Goal: Task Accomplishment & Management: Complete application form

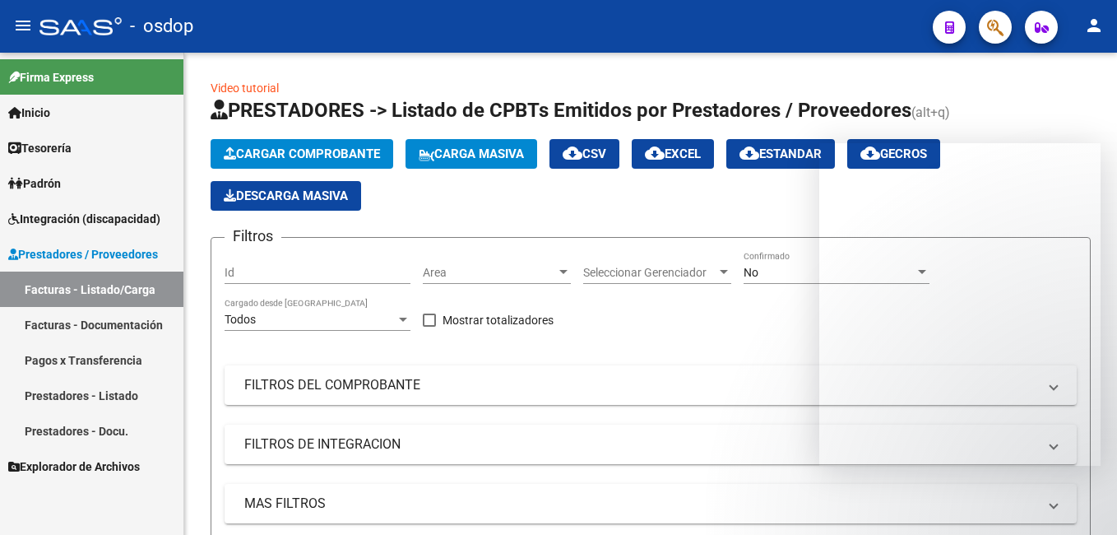
click at [995, 18] on icon "button" at bounding box center [995, 27] width 16 height 19
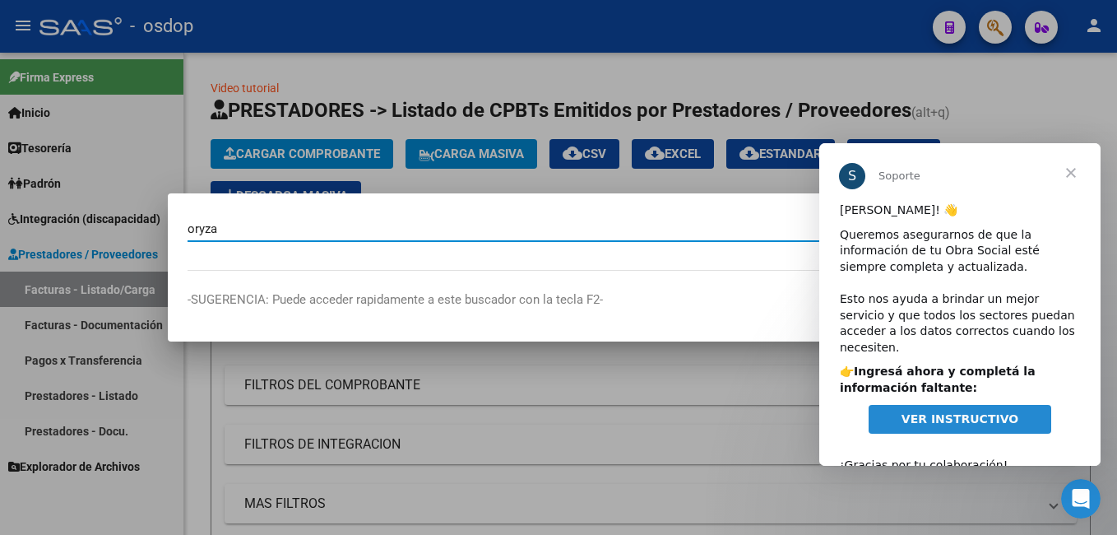
type input "oryza"
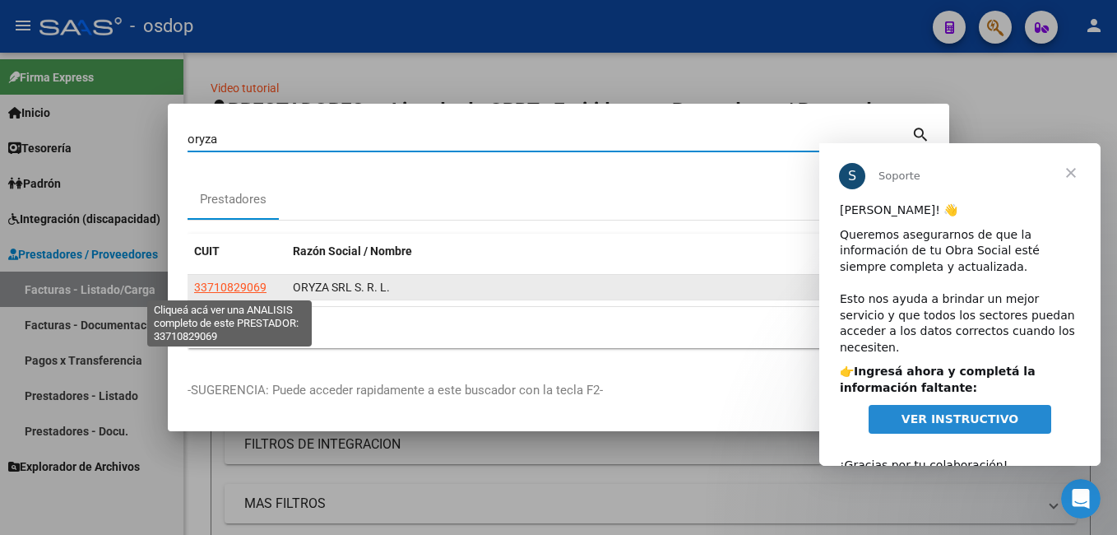
click at [225, 290] on span "33710829069" at bounding box center [230, 287] width 72 height 13
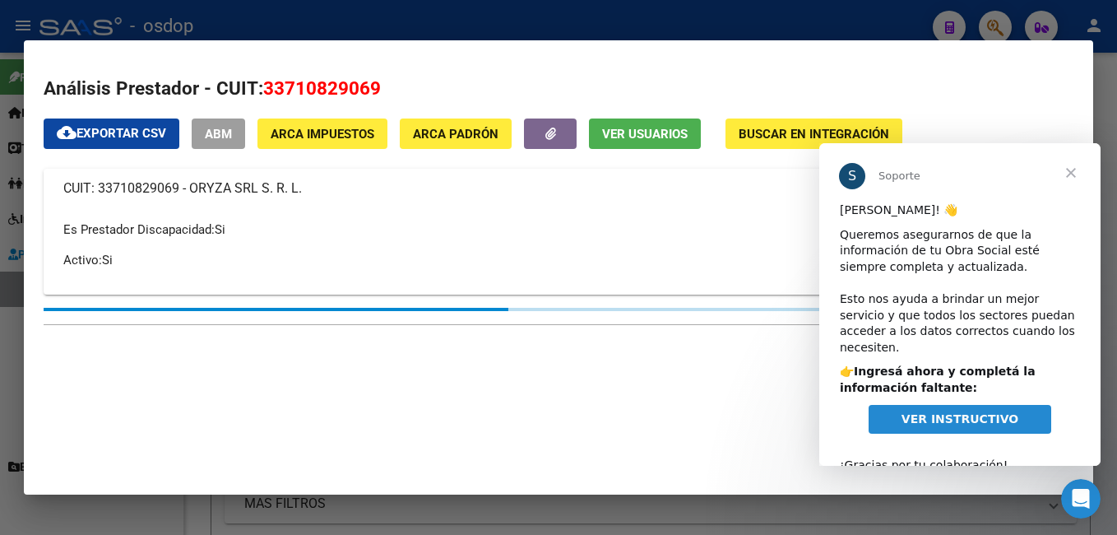
click at [1069, 174] on span "Cerrar" at bounding box center [1070, 172] width 59 height 59
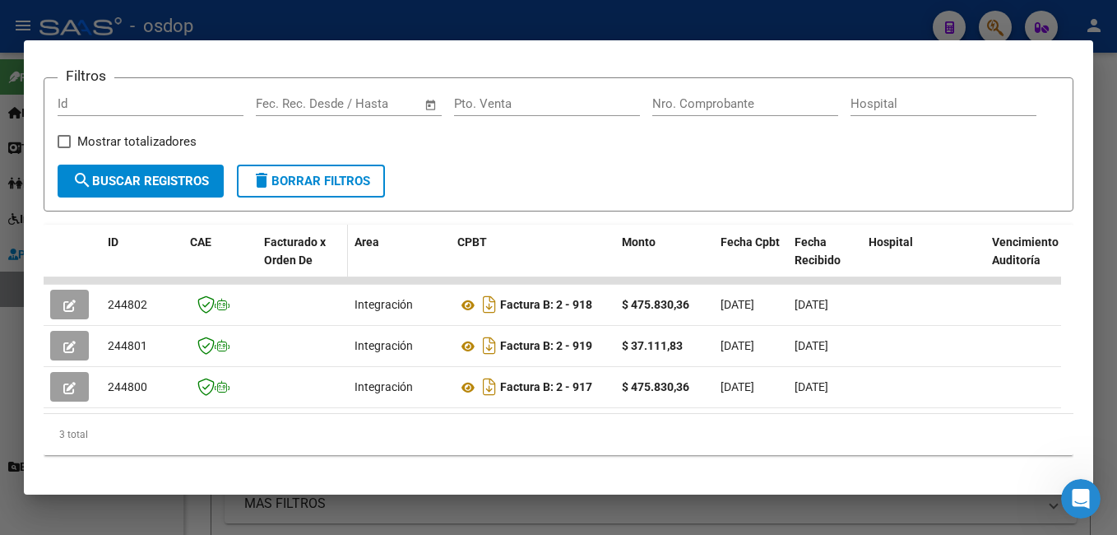
scroll to position [258, 0]
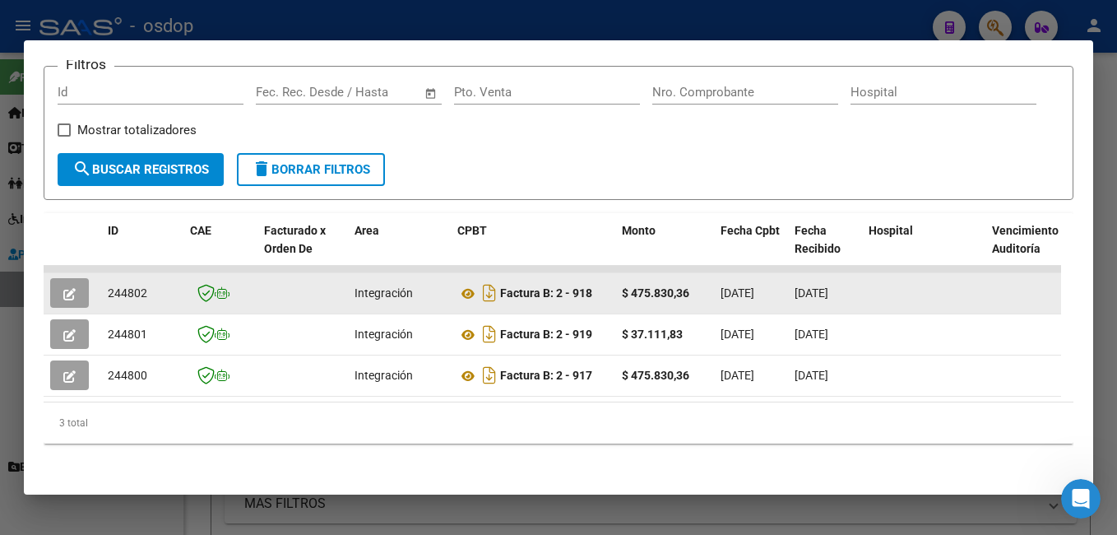
click at [69, 288] on icon "button" at bounding box center [69, 294] width 12 height 12
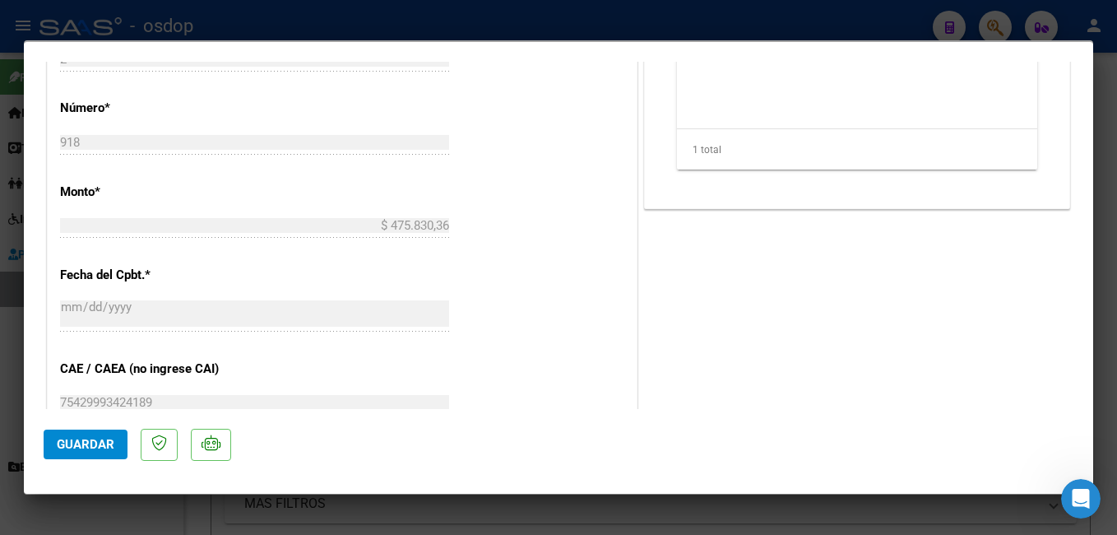
scroll to position [740, 0]
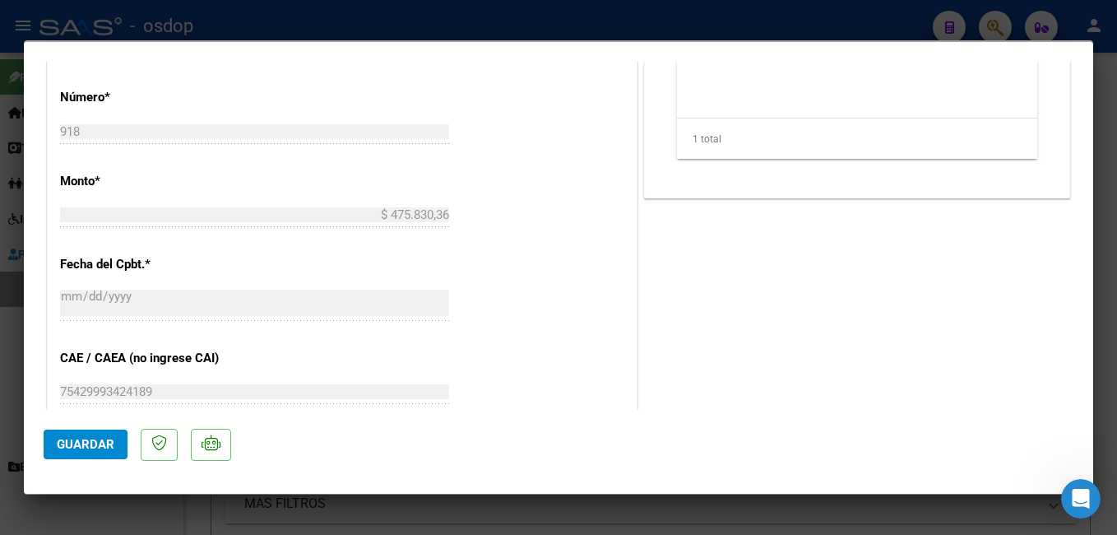
click at [251, 18] on div at bounding box center [558, 267] width 1117 height 535
type input "$ 0,00"
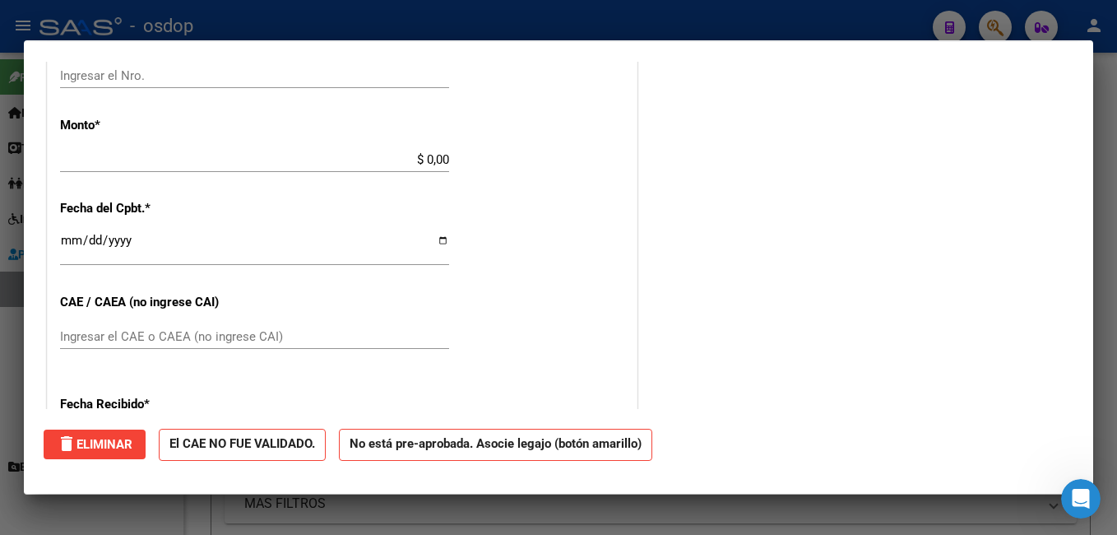
scroll to position [0, 0]
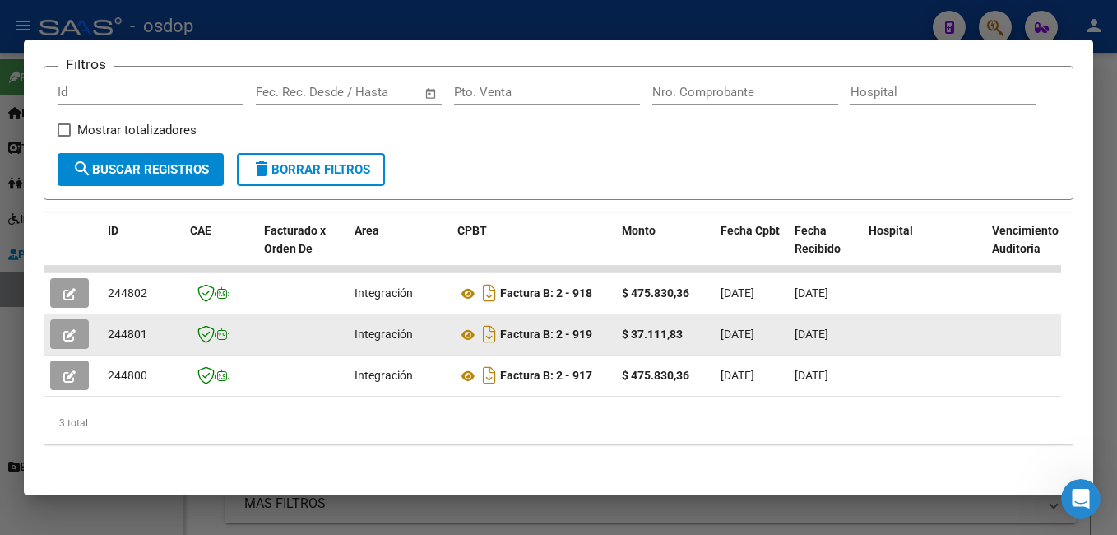
click at [72, 329] on icon "button" at bounding box center [69, 335] width 12 height 12
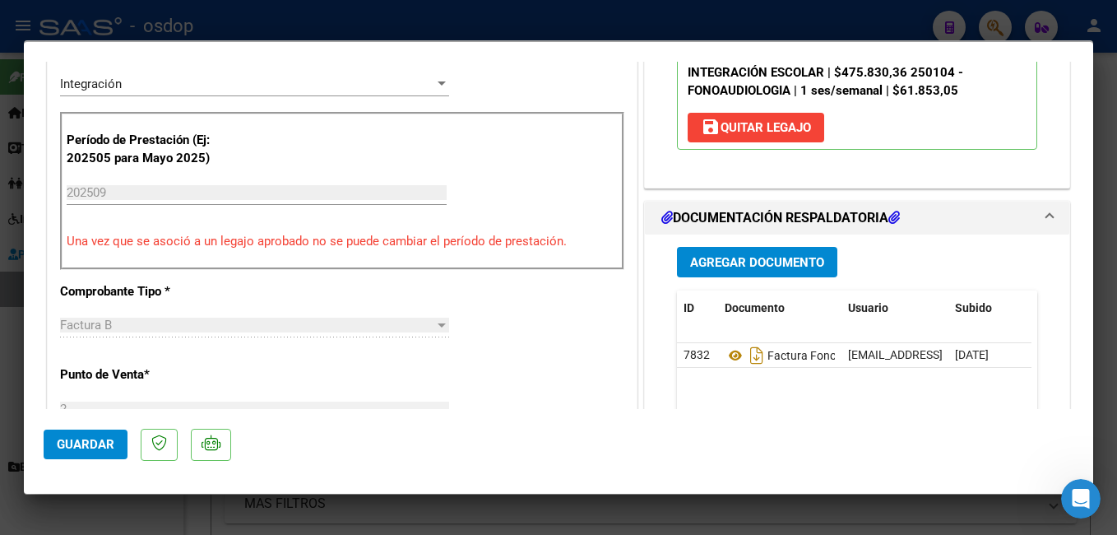
scroll to position [576, 0]
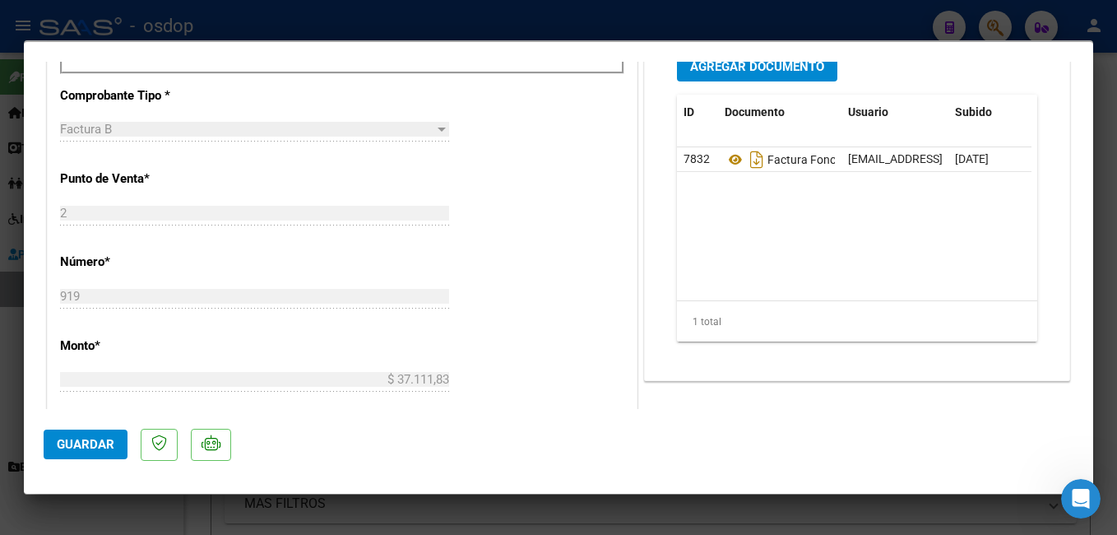
click at [467, 30] on div at bounding box center [558, 267] width 1117 height 535
type input "$ 0,00"
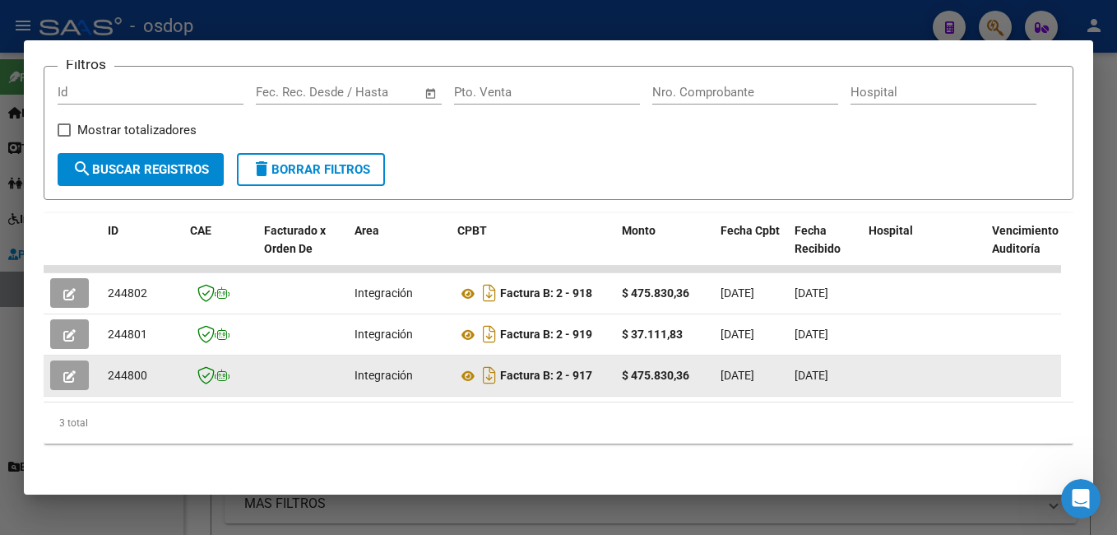
click at [78, 367] on button "button" at bounding box center [69, 375] width 39 height 30
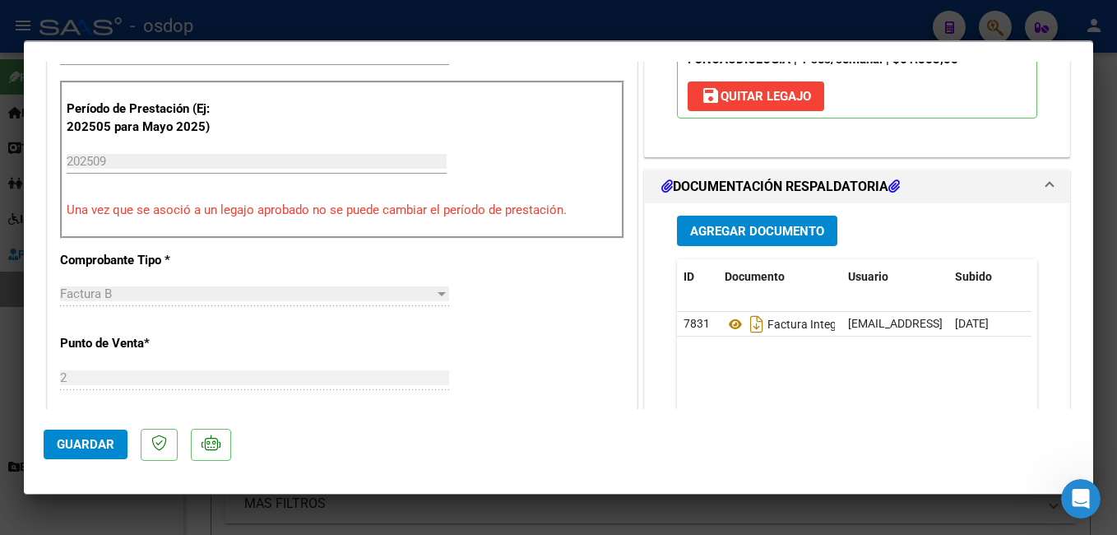
scroll to position [247, 0]
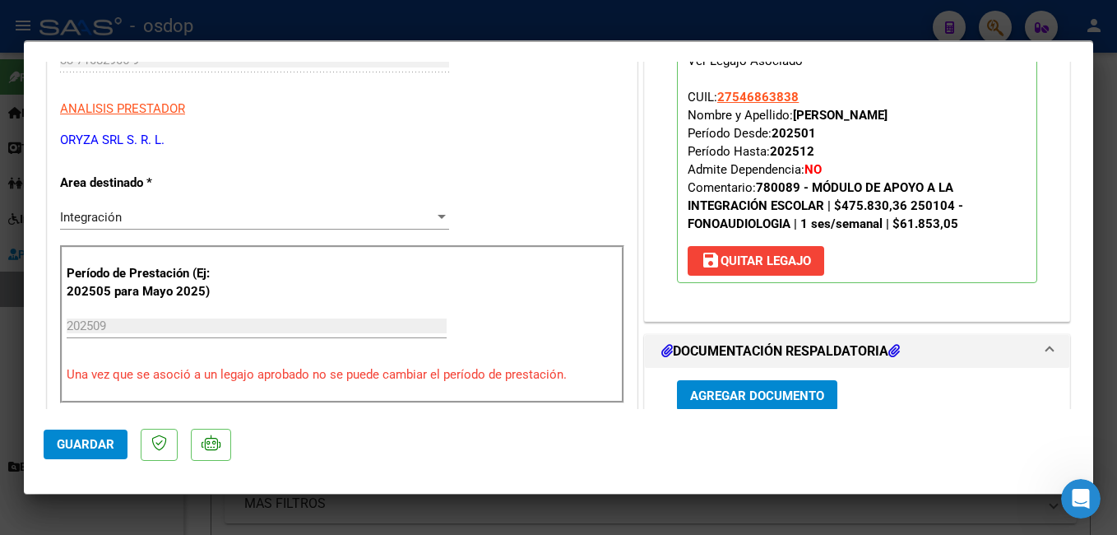
click at [691, 30] on div at bounding box center [558, 267] width 1117 height 535
type input "$ 0,00"
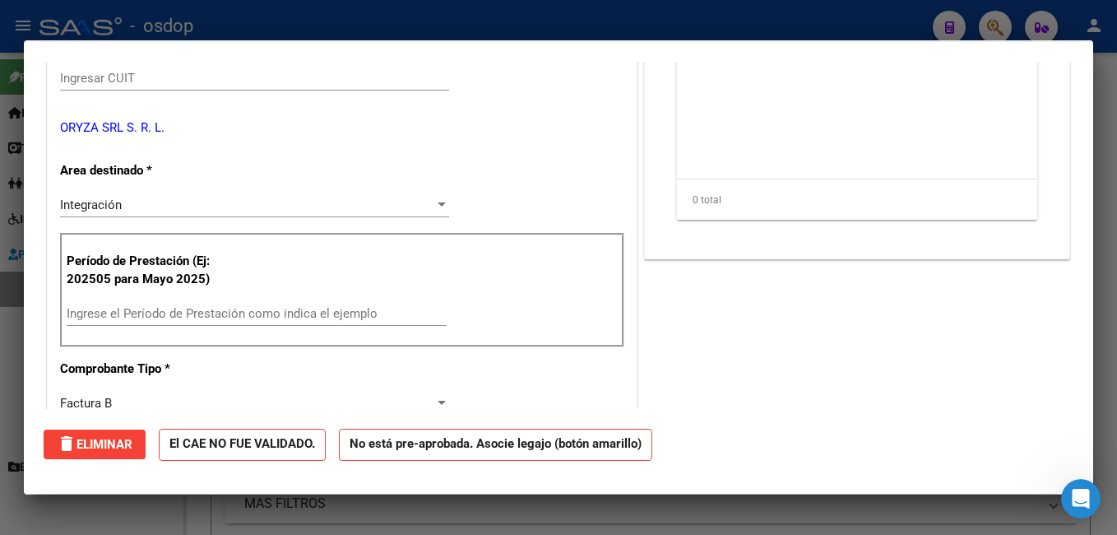
scroll to position [266, 0]
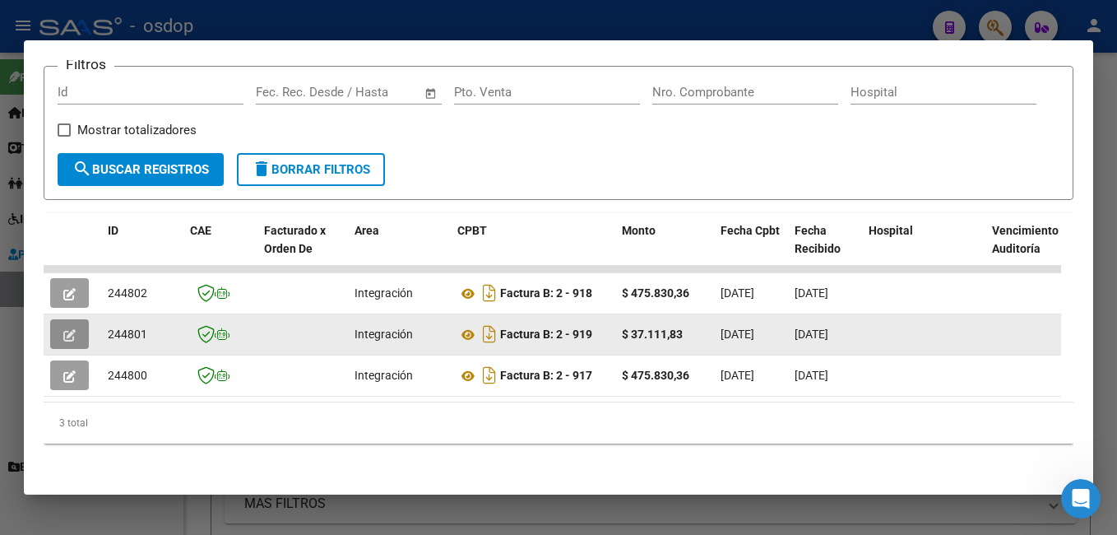
click at [63, 321] on button "button" at bounding box center [69, 334] width 39 height 30
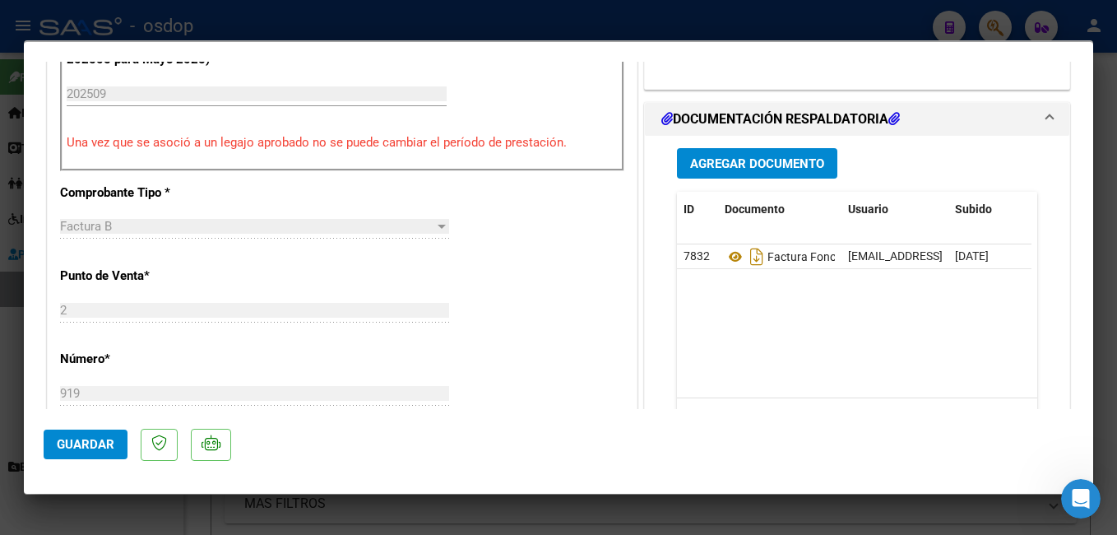
scroll to position [494, 0]
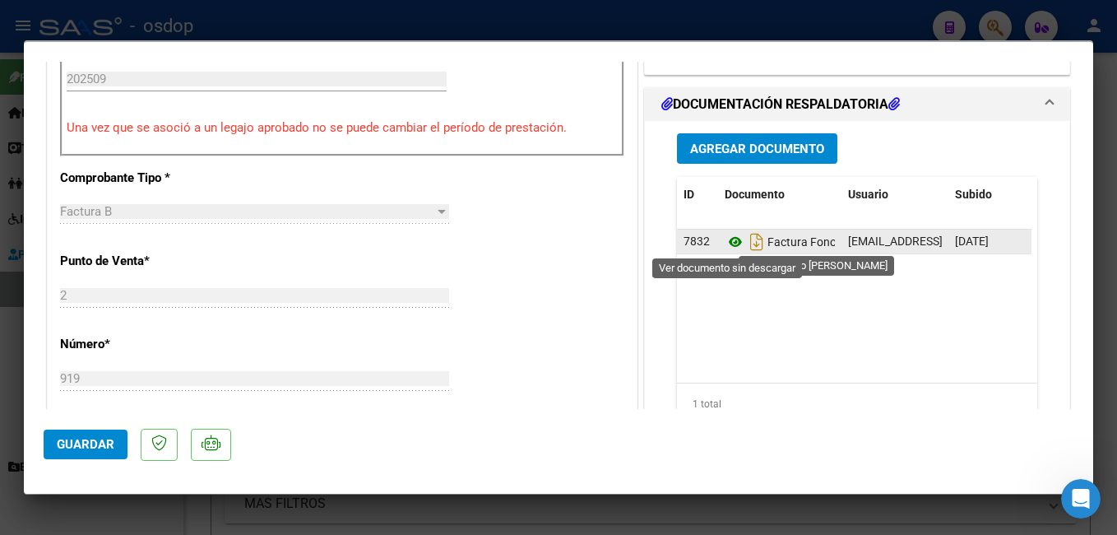
click at [734, 243] on icon at bounding box center [735, 242] width 21 height 20
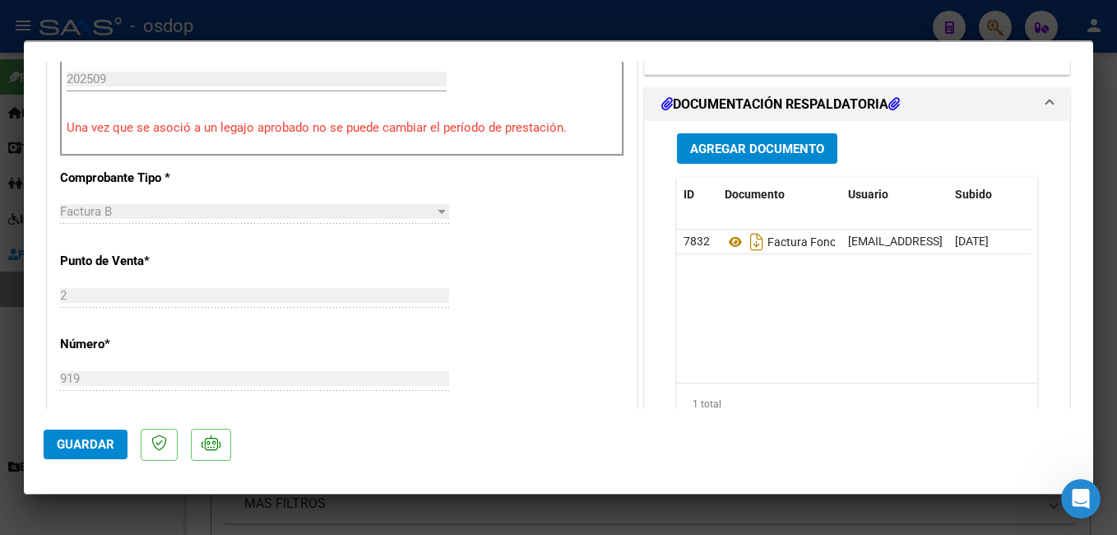
click at [557, 26] on div at bounding box center [558, 267] width 1117 height 535
type input "$ 0,00"
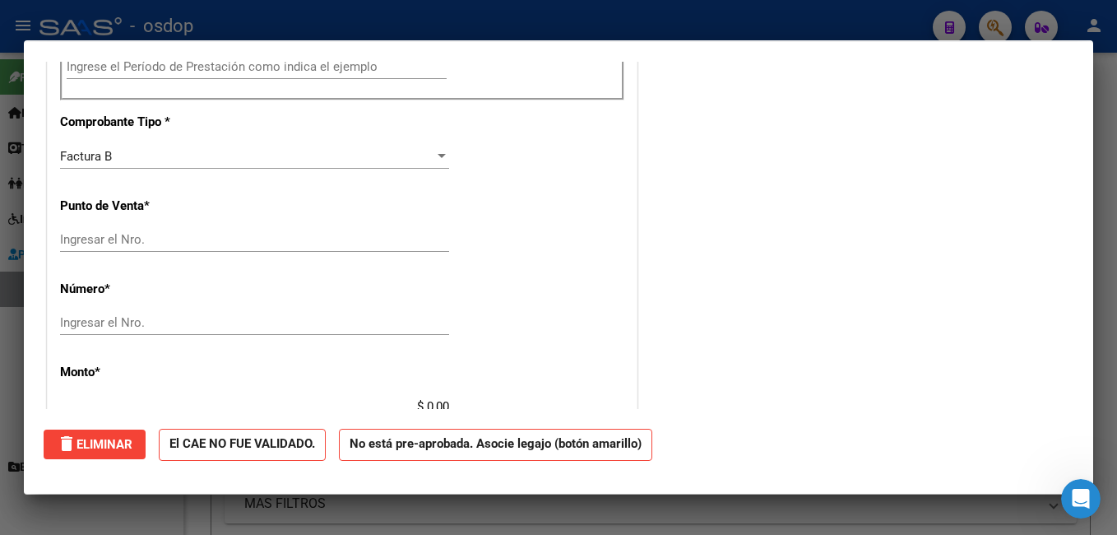
scroll to position [0, 0]
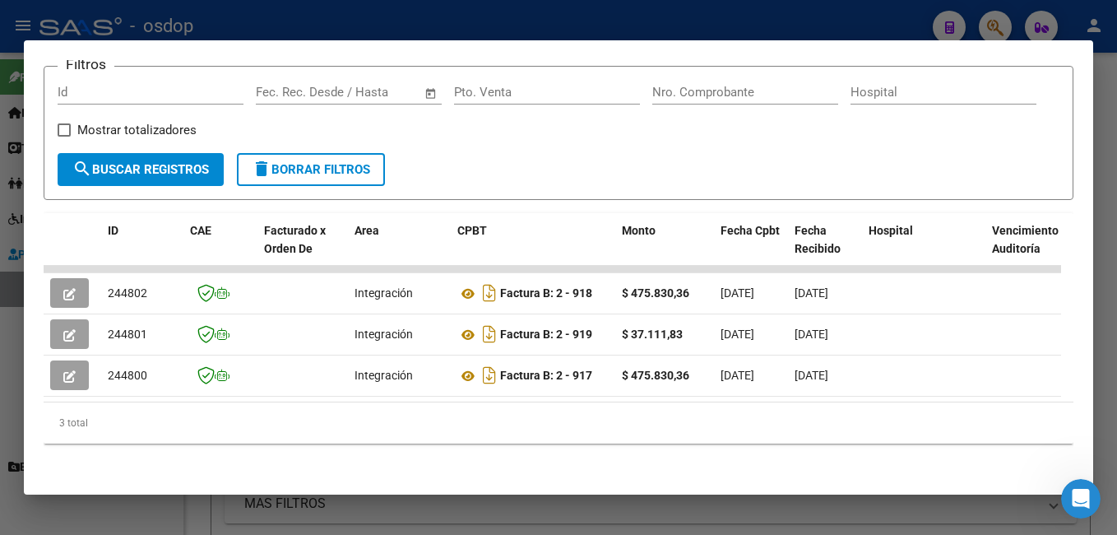
click at [549, 26] on div at bounding box center [558, 267] width 1117 height 535
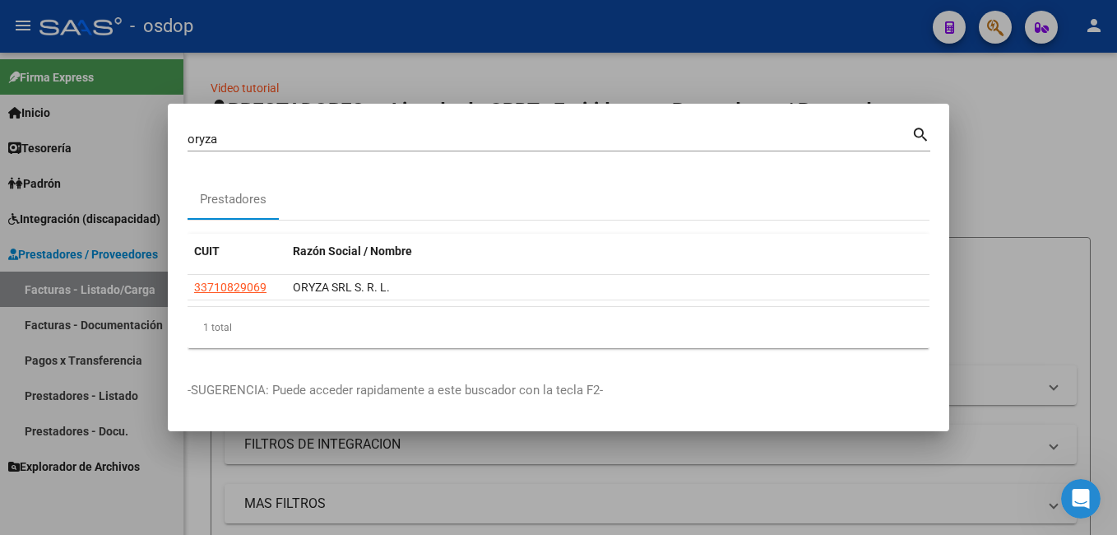
click at [293, 134] on input "oryza" at bounding box center [550, 139] width 724 height 15
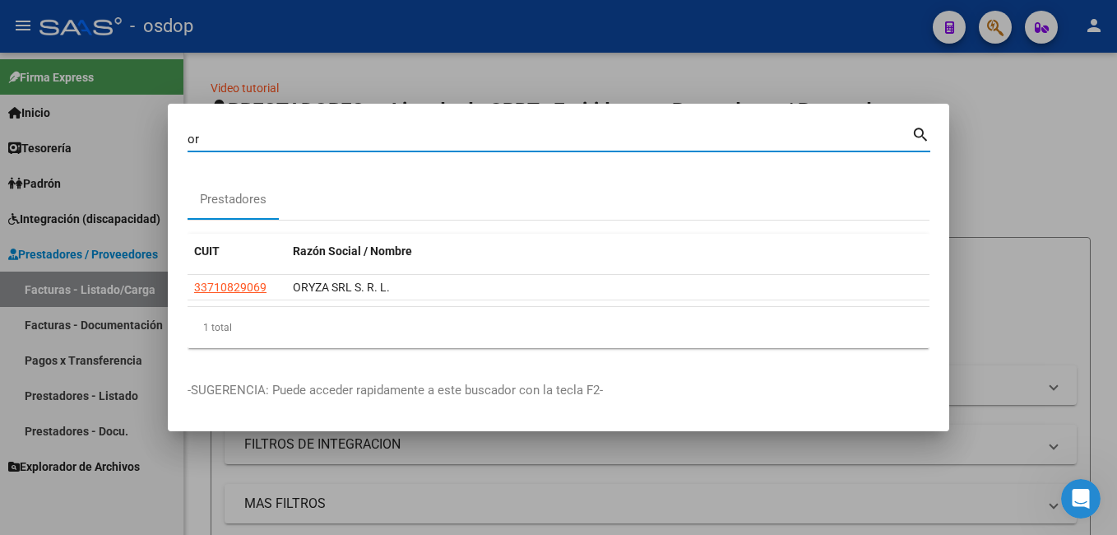
type input "o"
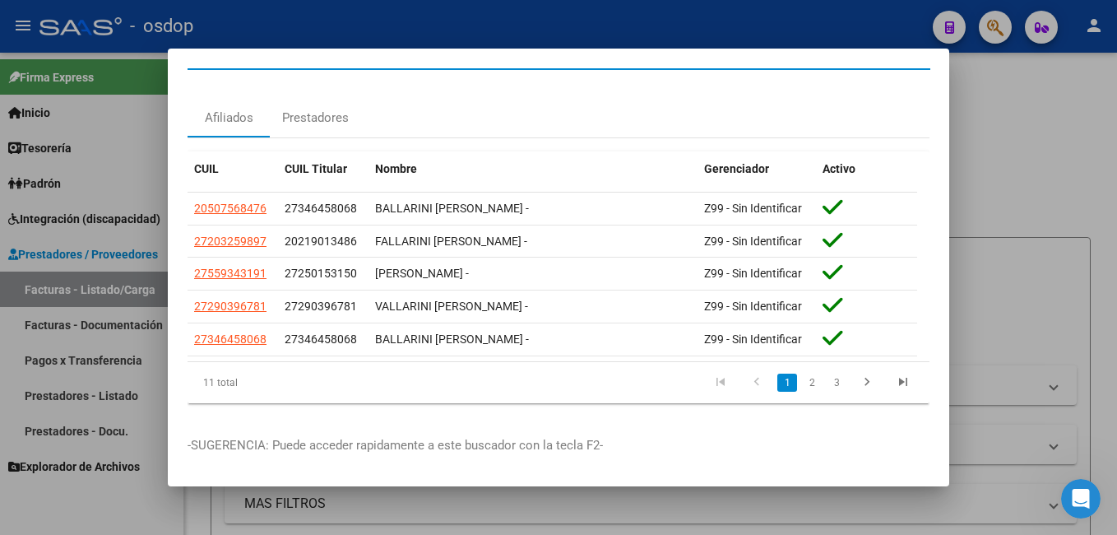
scroll to position [44, 0]
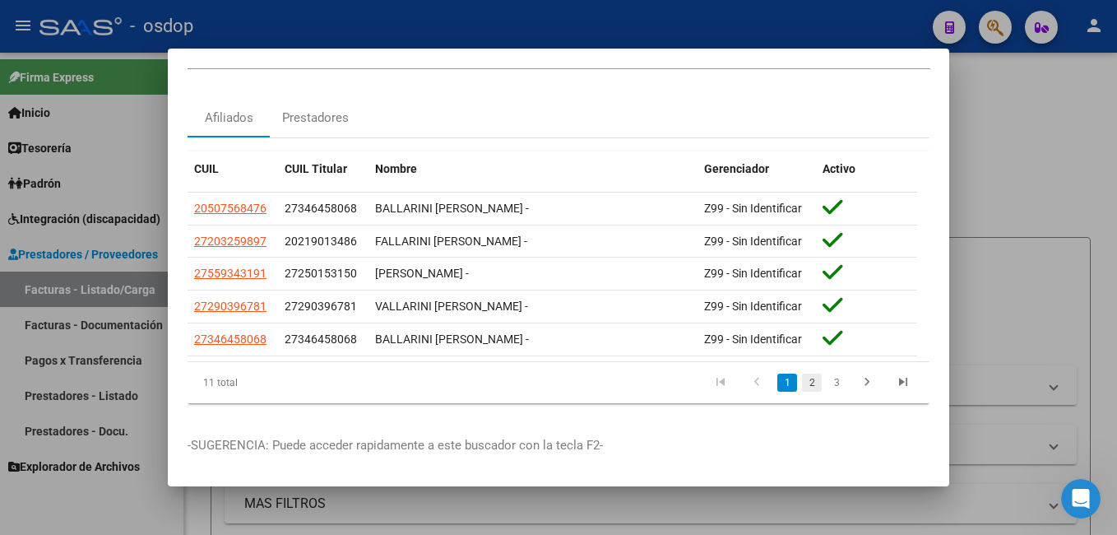
click at [802, 373] on link "2" at bounding box center [812, 382] width 20 height 18
click at [829, 374] on link "3" at bounding box center [837, 382] width 20 height 18
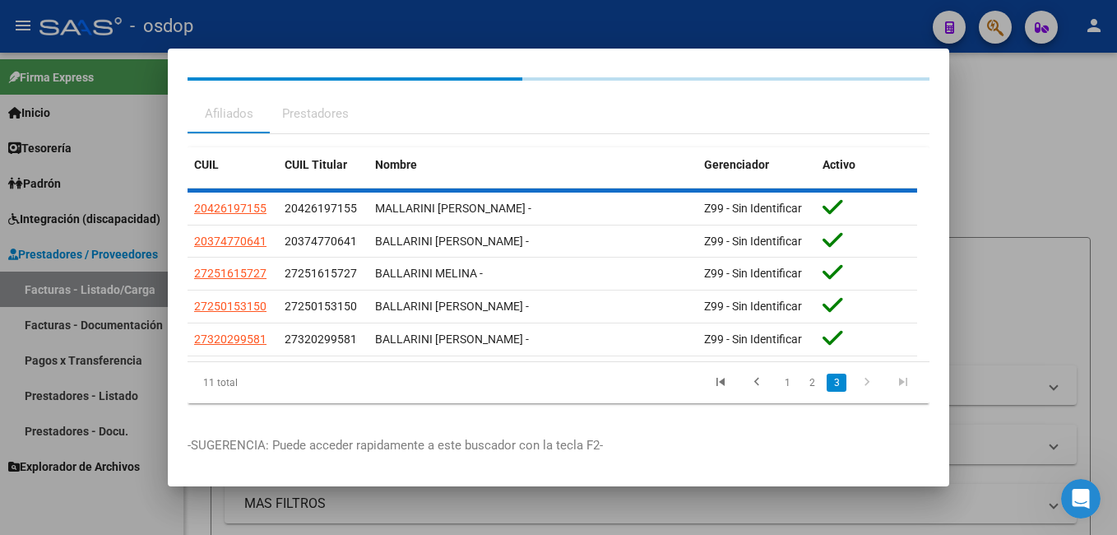
scroll to position [0, 0]
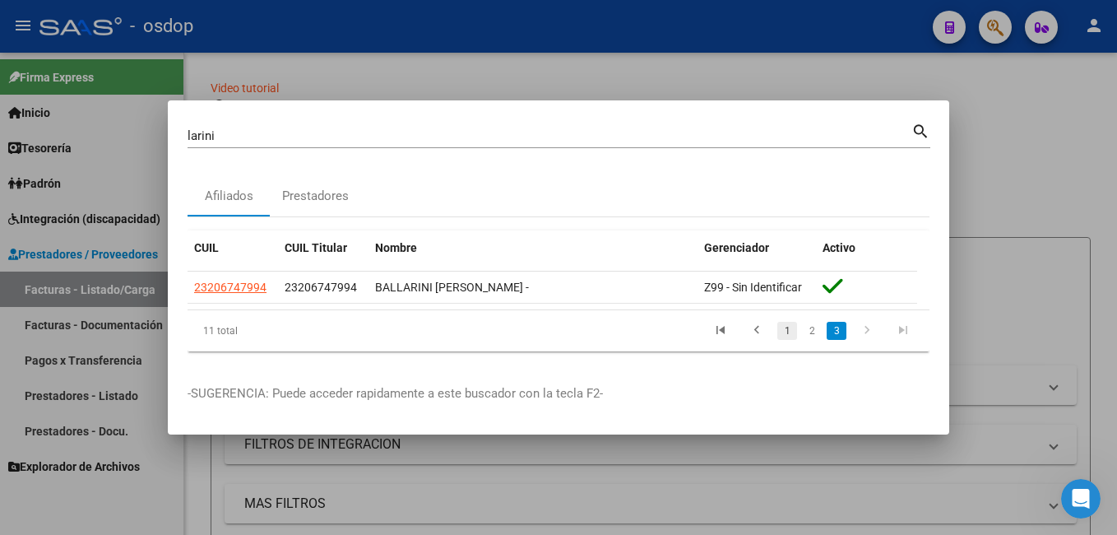
click at [787, 334] on link "1" at bounding box center [787, 331] width 20 height 18
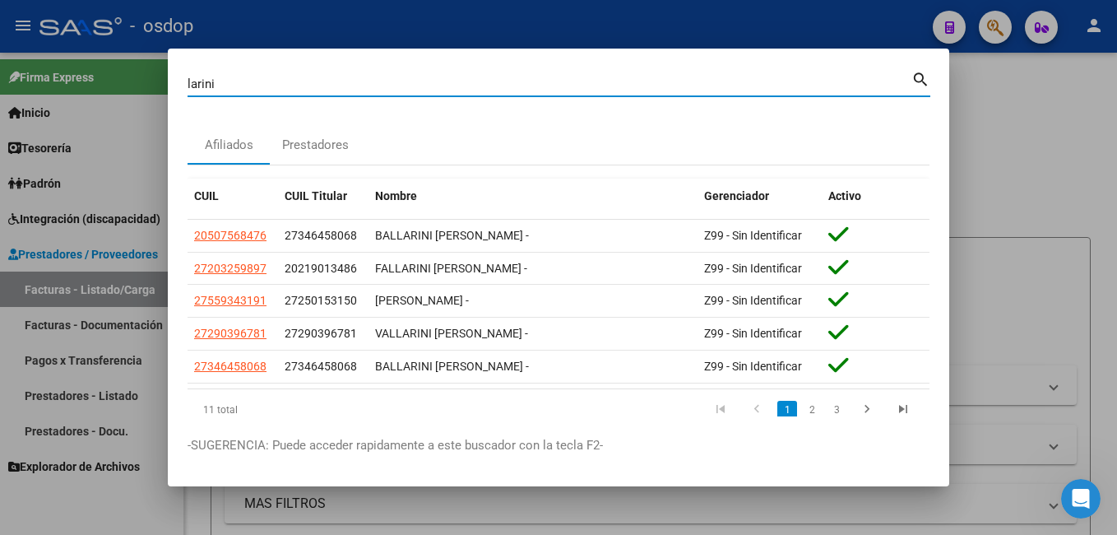
click at [336, 85] on input "larini" at bounding box center [550, 84] width 724 height 15
type input "[PERSON_NAME]"
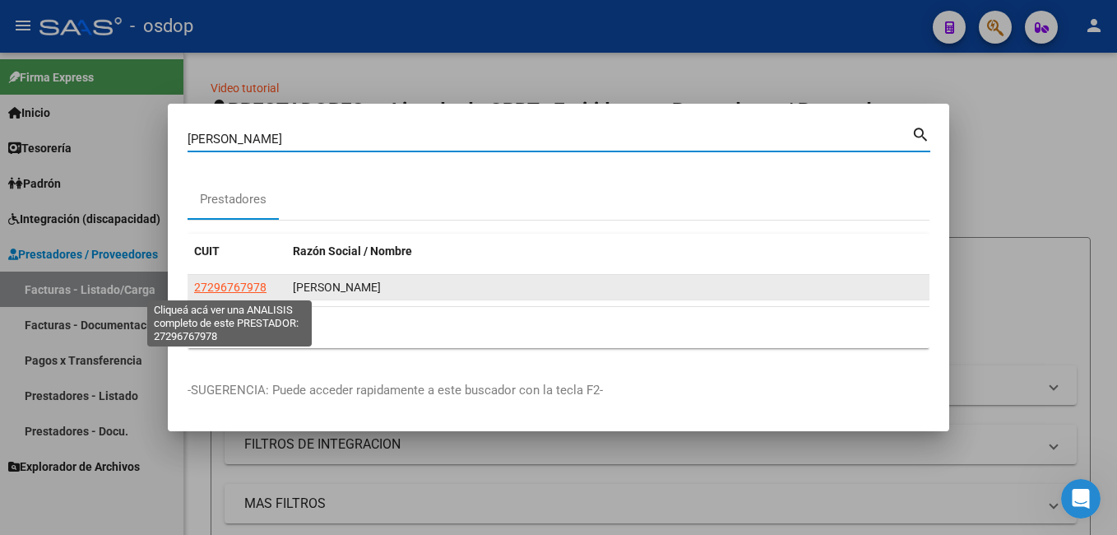
click at [242, 284] on span "27296767978" at bounding box center [230, 287] width 72 height 13
type textarea "27296767978"
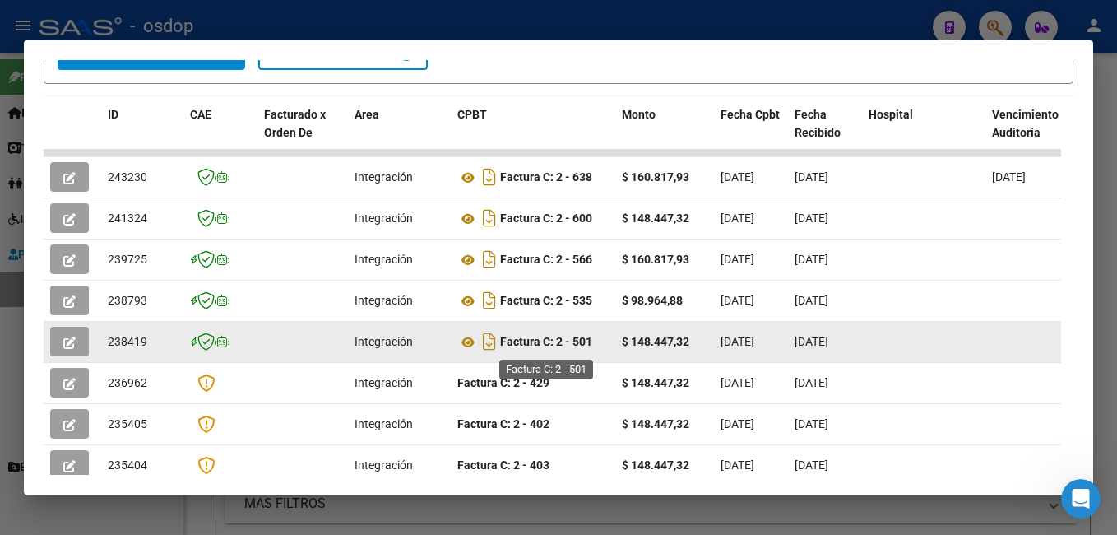
scroll to position [360, 0]
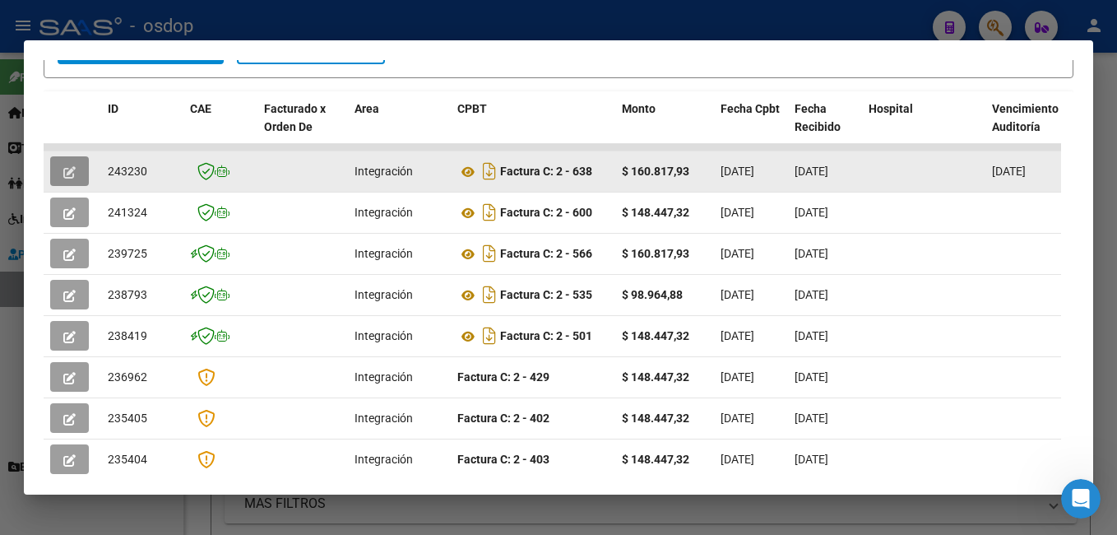
click at [66, 172] on span "button" at bounding box center [69, 171] width 12 height 15
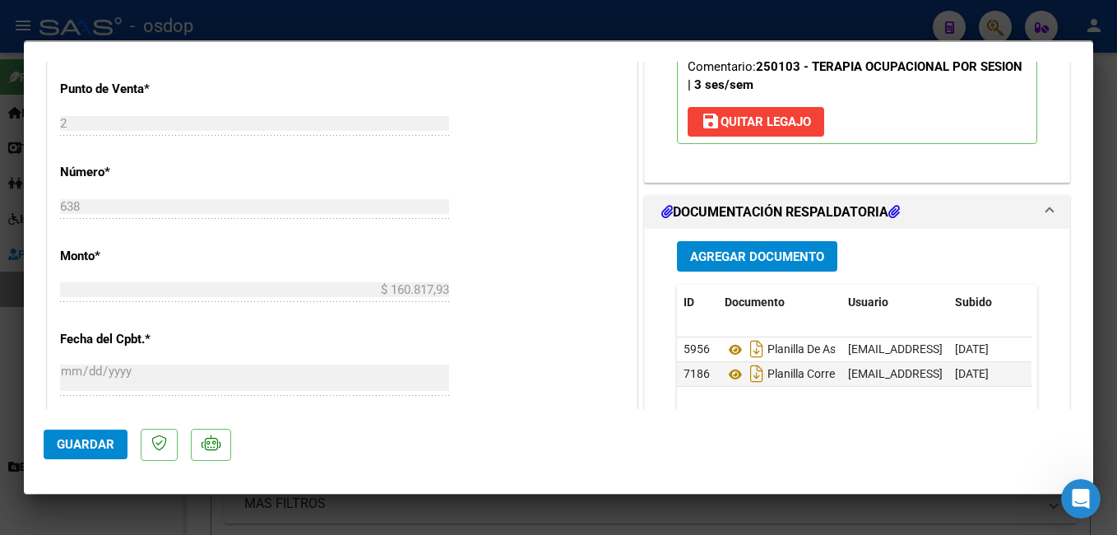
scroll to position [740, 0]
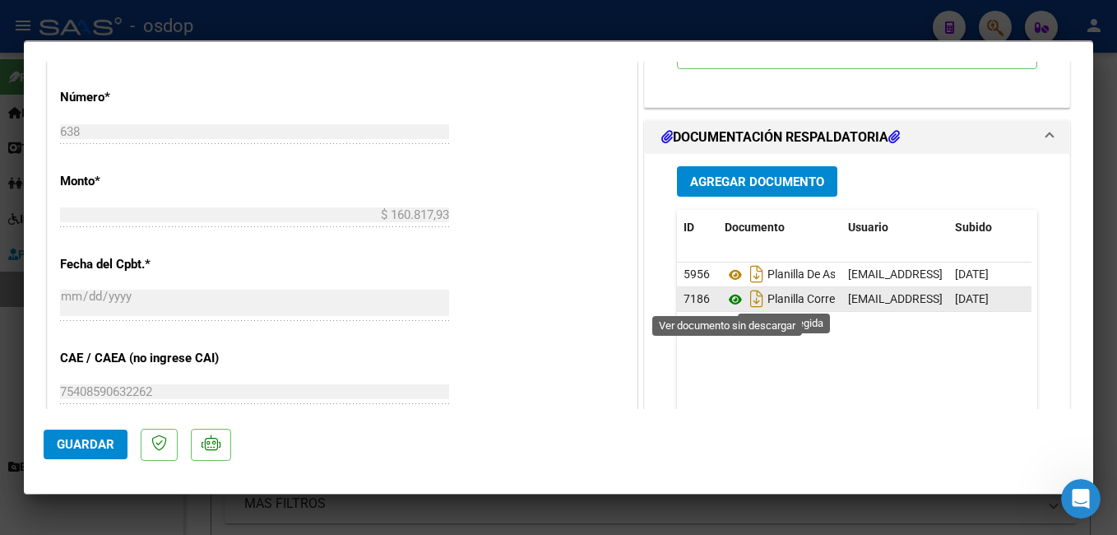
click at [728, 294] on icon at bounding box center [735, 300] width 21 height 20
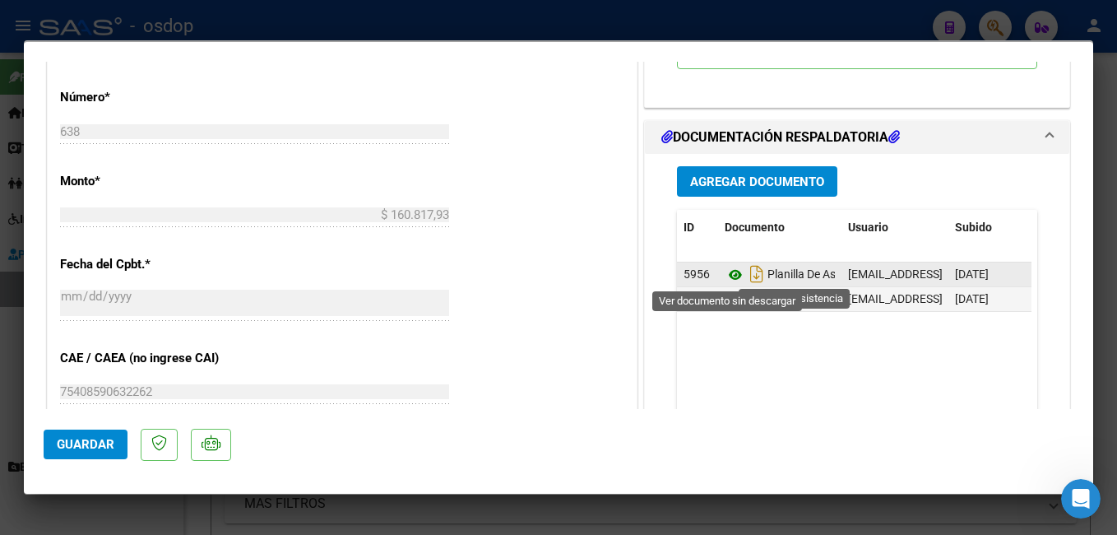
click at [726, 271] on icon at bounding box center [735, 275] width 21 height 20
